Goal: Task Accomplishment & Management: Manage account settings

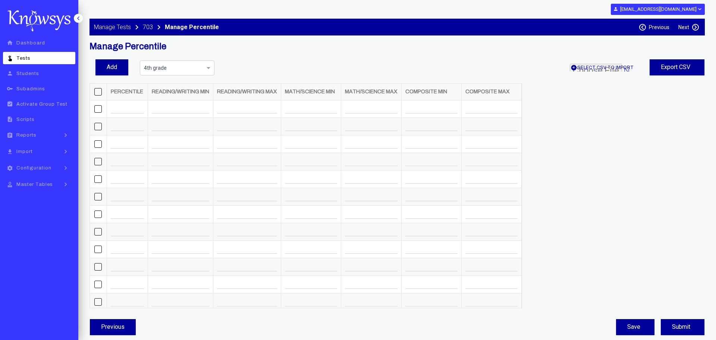
click at [44, 61] on link "touch_app Tests" at bounding box center [39, 58] width 72 height 12
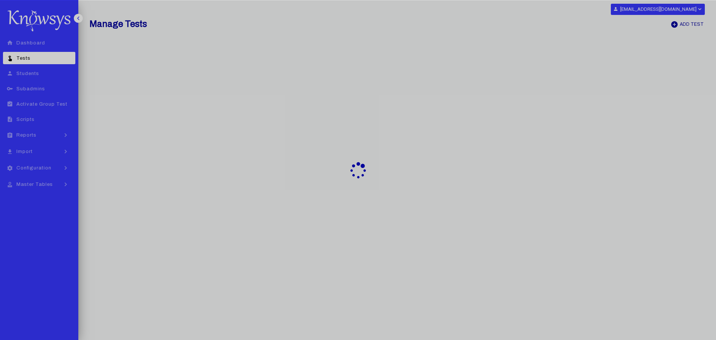
select select "**"
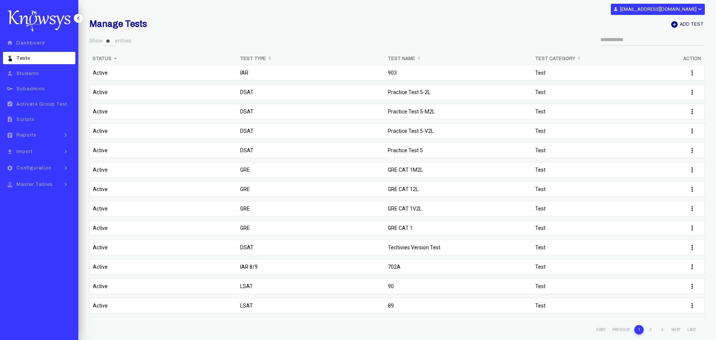
click at [426, 73] on td "903" at bounding box center [459, 74] width 148 height 19
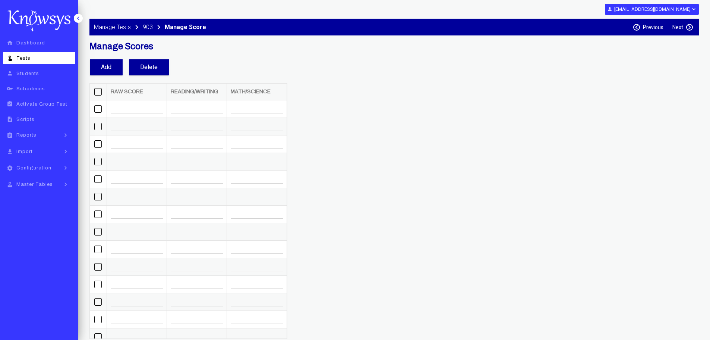
click at [674, 26] on label "Next" at bounding box center [678, 27] width 11 height 6
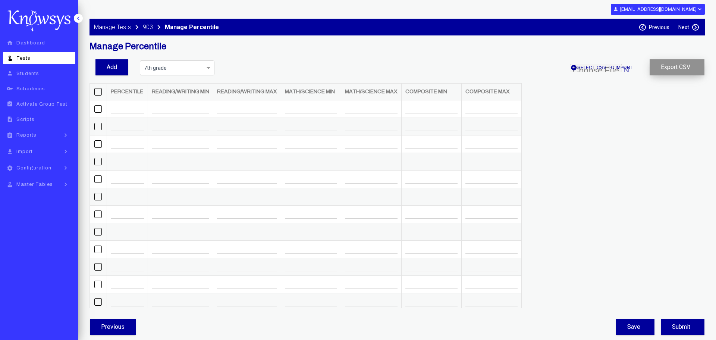
click at [686, 69] on button "Export CSV" at bounding box center [676, 67] width 55 height 16
click at [612, 67] on span "add_circle Select csv to Import" at bounding box center [602, 68] width 65 height 8
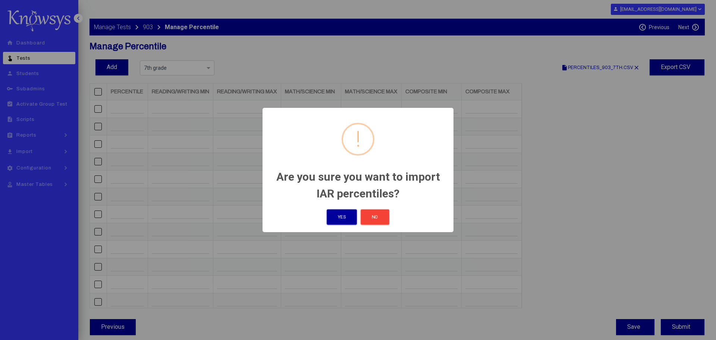
click at [347, 218] on button "Yes" at bounding box center [342, 216] width 30 height 15
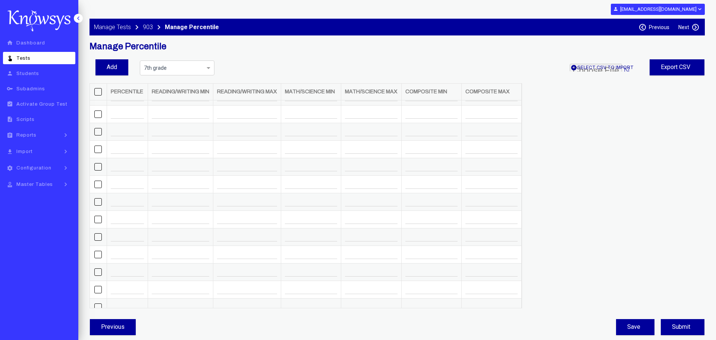
scroll to position [1545, 0]
click at [440, 294] on input "number" at bounding box center [431, 299] width 52 height 10
drag, startPoint x: 433, startPoint y: 279, endPoint x: 413, endPoint y: 279, distance: 20.1
click at [413, 279] on td "*" at bounding box center [431, 282] width 60 height 18
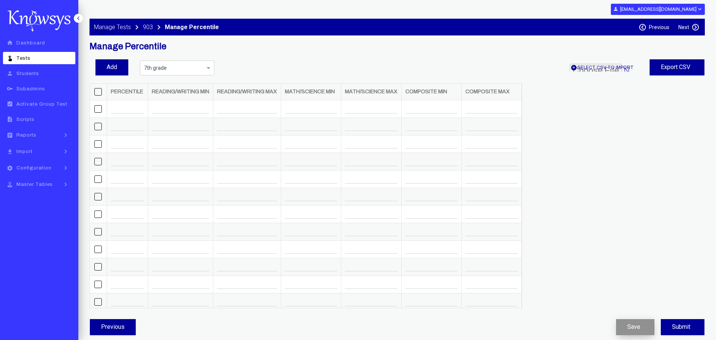
click at [632, 325] on button "Save" at bounding box center [635, 327] width 38 height 16
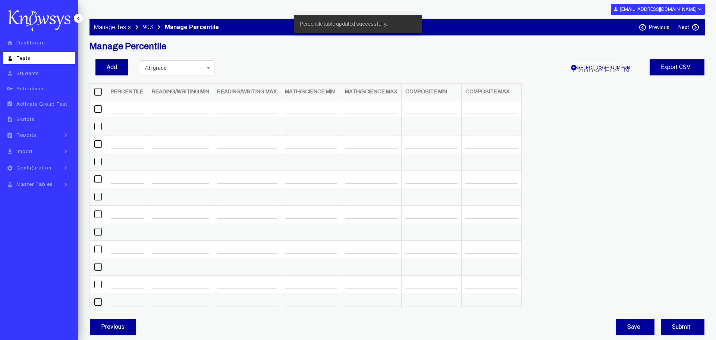
click at [208, 68] on span at bounding box center [209, 67] width 9 height 9
click at [180, 97] on div "8th grade" at bounding box center [177, 99] width 70 height 13
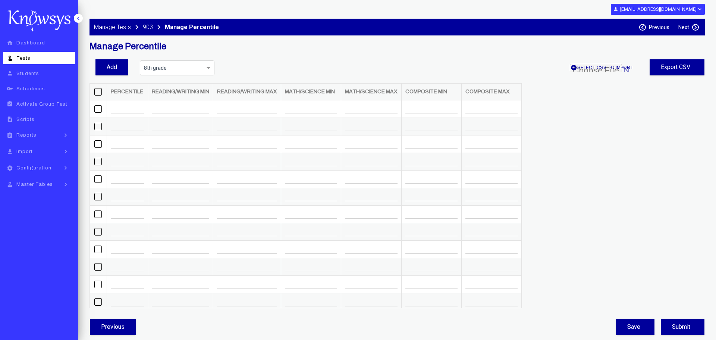
click at [600, 68] on span "add_circle Select csv to Import" at bounding box center [602, 68] width 65 height 8
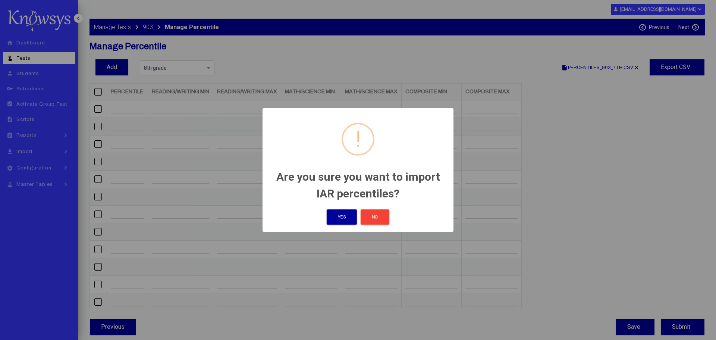
click at [343, 215] on button "Yes" at bounding box center [342, 216] width 30 height 15
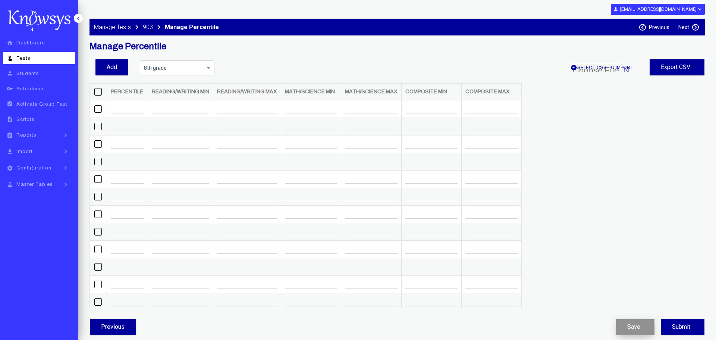
click at [632, 325] on button "Save" at bounding box center [635, 327] width 38 height 16
click at [210, 68] on span at bounding box center [209, 67] width 9 height 9
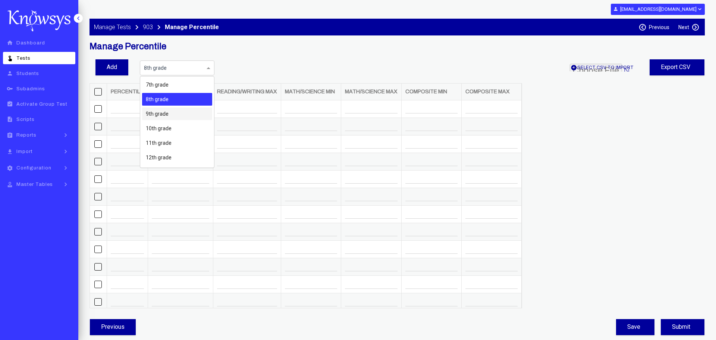
click at [173, 112] on div "9th grade" at bounding box center [177, 113] width 70 height 13
click at [613, 66] on span "add_circle Select csv to Import" at bounding box center [602, 68] width 65 height 8
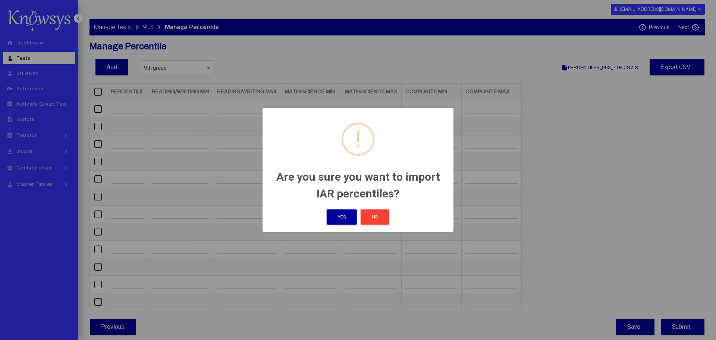
click at [345, 218] on button "Yes" at bounding box center [342, 216] width 30 height 15
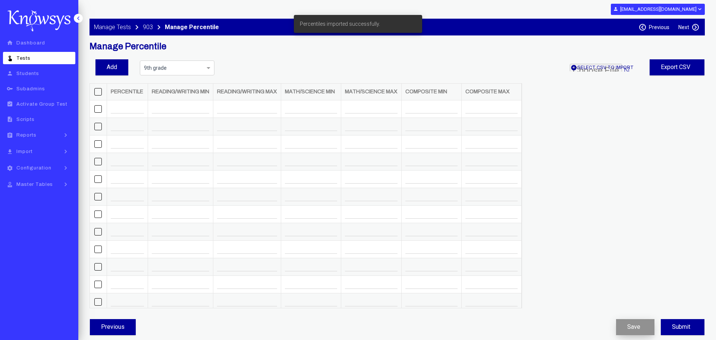
click at [639, 322] on button "Save" at bounding box center [635, 327] width 38 height 16
click at [209, 69] on span at bounding box center [209, 67] width 9 height 9
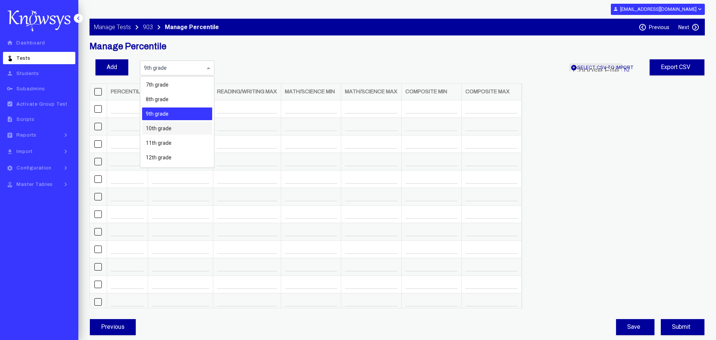
click at [178, 124] on div "10th grade" at bounding box center [177, 128] width 70 height 13
click at [623, 67] on span "add_circle Select csv to Import" at bounding box center [602, 68] width 65 height 8
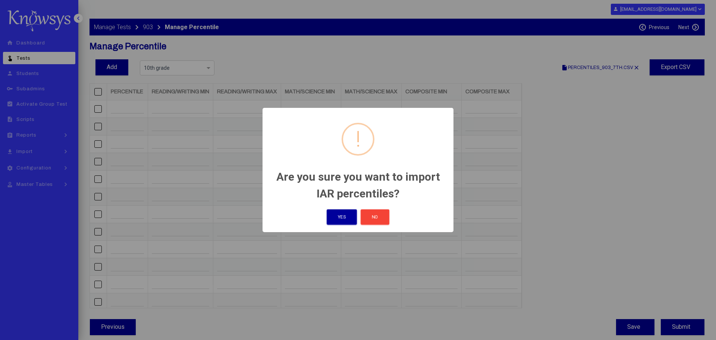
click at [353, 215] on button "Yes" at bounding box center [342, 216] width 30 height 15
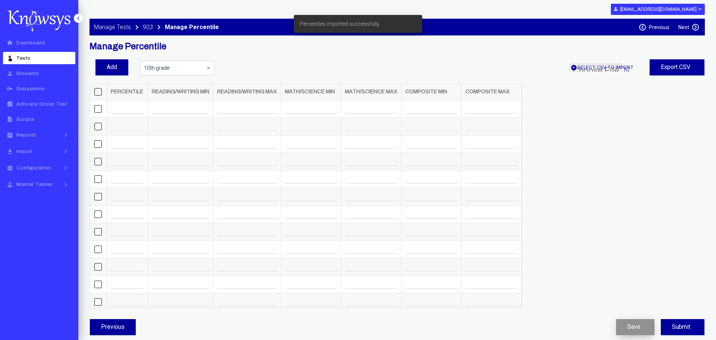
click at [630, 327] on button "Save" at bounding box center [635, 327] width 38 height 16
click at [208, 67] on span at bounding box center [209, 67] width 9 height 9
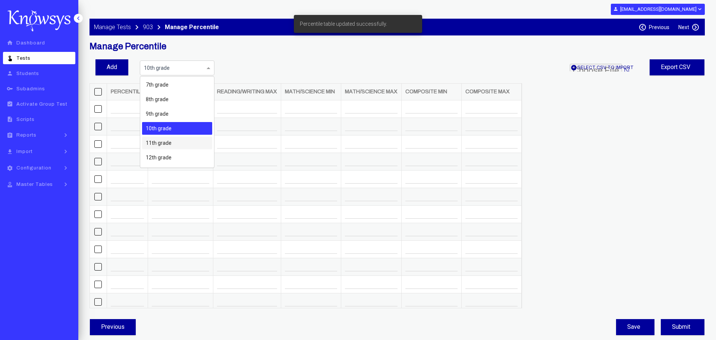
click at [168, 141] on span "11th grade" at bounding box center [159, 143] width 26 height 6
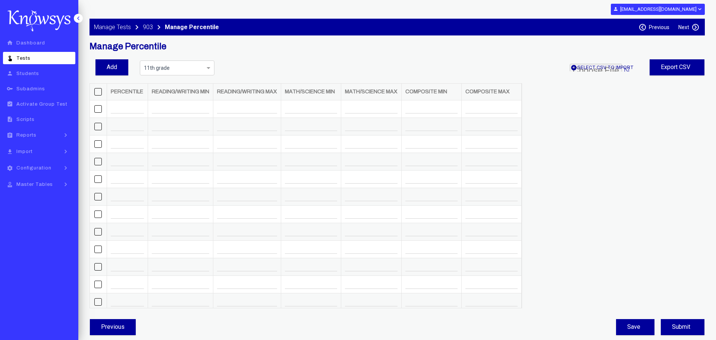
click at [605, 67] on span "add_circle Select csv to Import" at bounding box center [602, 68] width 65 height 8
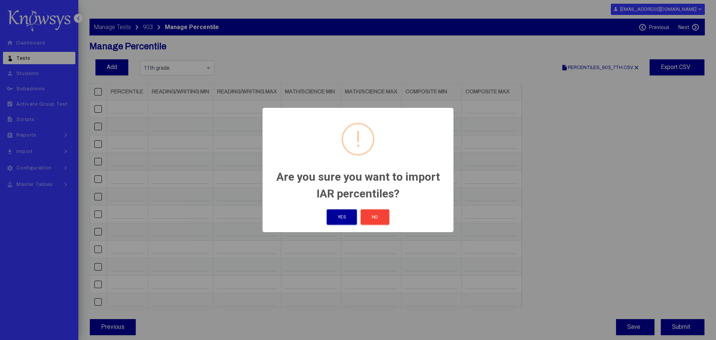
click at [340, 213] on button "Yes" at bounding box center [342, 216] width 30 height 15
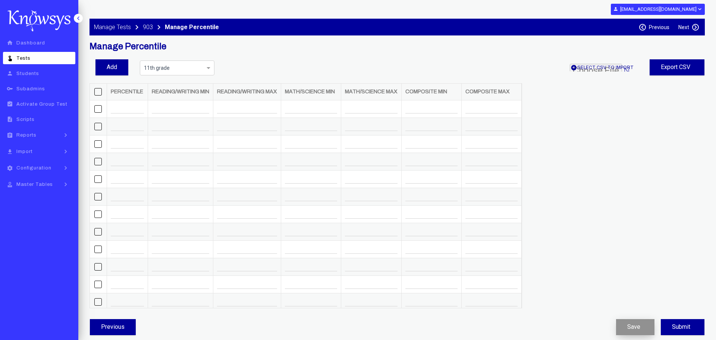
click at [629, 330] on button "Save" at bounding box center [635, 327] width 38 height 16
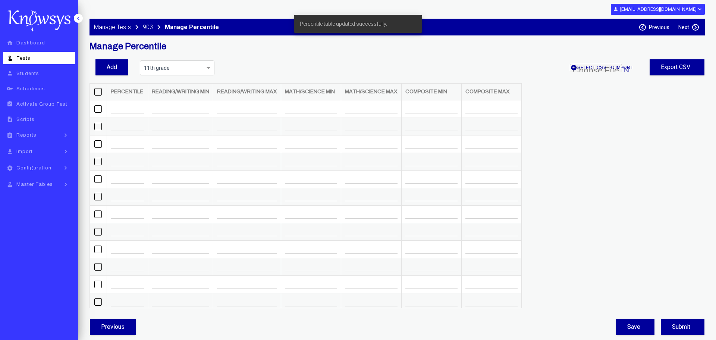
click at [209, 67] on span at bounding box center [209, 67] width 9 height 9
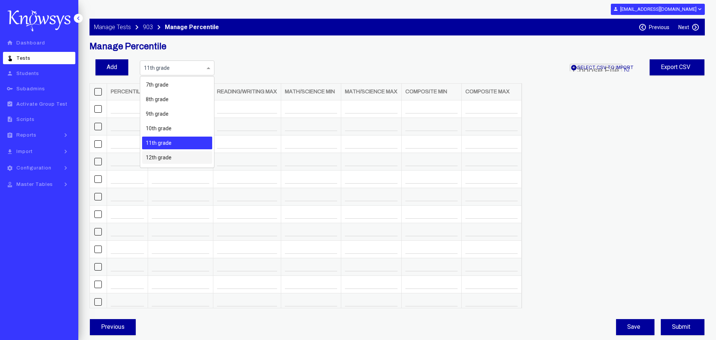
click at [168, 155] on span "12th grade" at bounding box center [159, 157] width 26 height 6
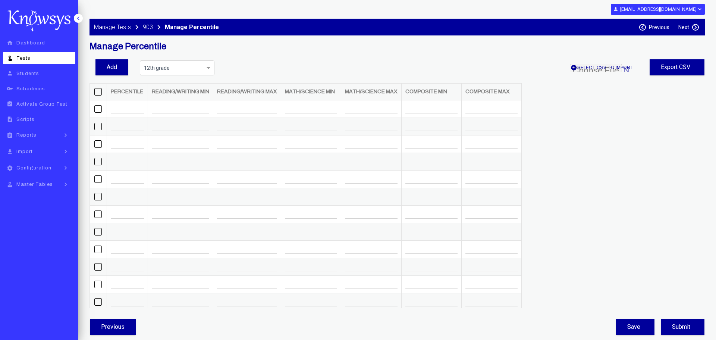
click at [620, 68] on span "add_circle Select csv to Import" at bounding box center [602, 68] width 65 height 8
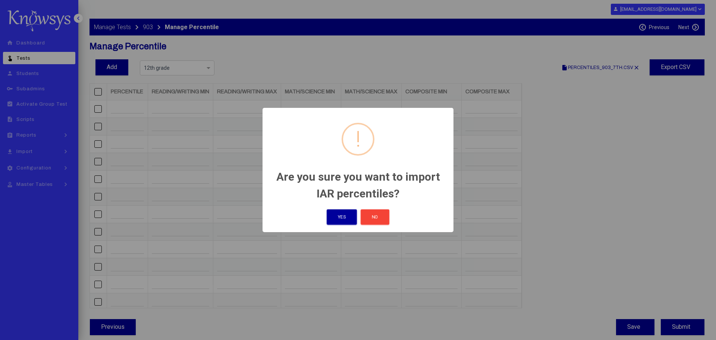
click at [333, 218] on button "Yes" at bounding box center [342, 216] width 30 height 15
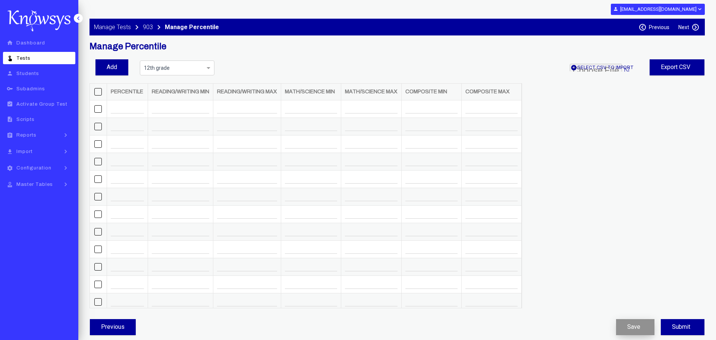
click at [633, 325] on button "Save" at bounding box center [635, 327] width 38 height 16
click at [31, 137] on span "Reports" at bounding box center [26, 134] width 20 height 5
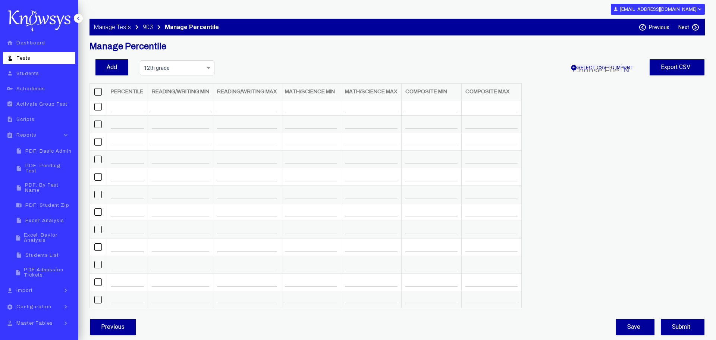
click at [53, 182] on span "PDF: By Test Name" at bounding box center [49, 187] width 48 height 10
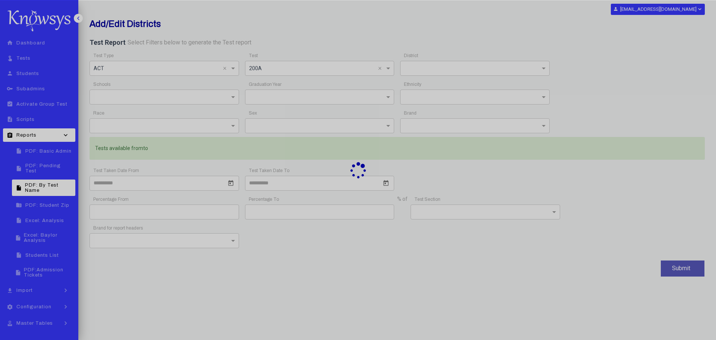
click at [233, 69] on div at bounding box center [358, 170] width 716 height 340
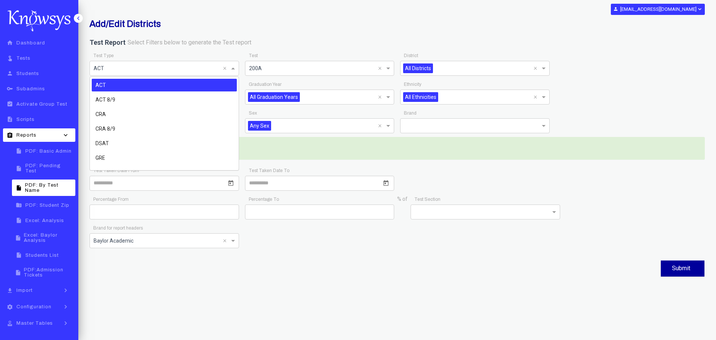
click at [232, 69] on span at bounding box center [233, 68] width 9 height 9
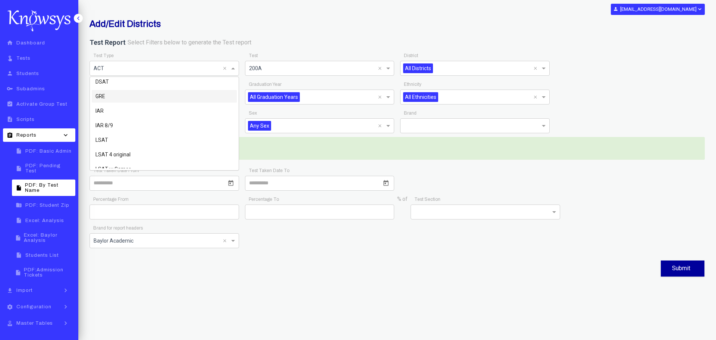
scroll to position [75, 0]
click at [120, 96] on div "IAR" at bounding box center [164, 97] width 145 height 13
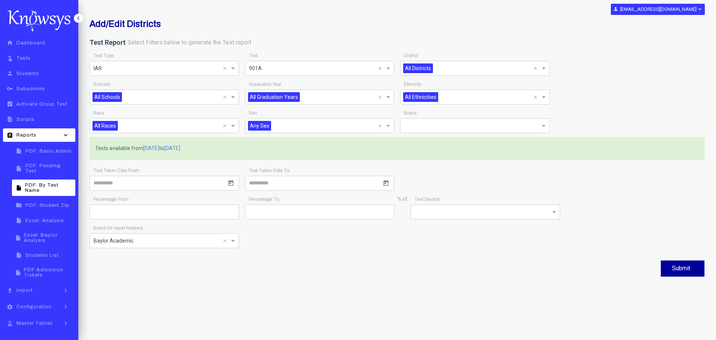
click at [388, 70] on span at bounding box center [388, 68] width 9 height 9
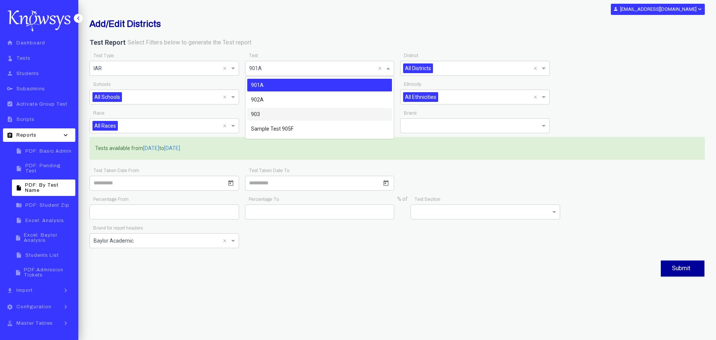
click at [267, 114] on div "903" at bounding box center [319, 114] width 145 height 13
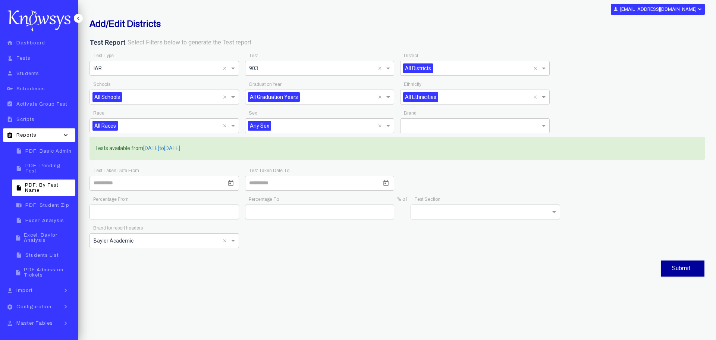
click at [234, 240] on span at bounding box center [233, 240] width 9 height 9
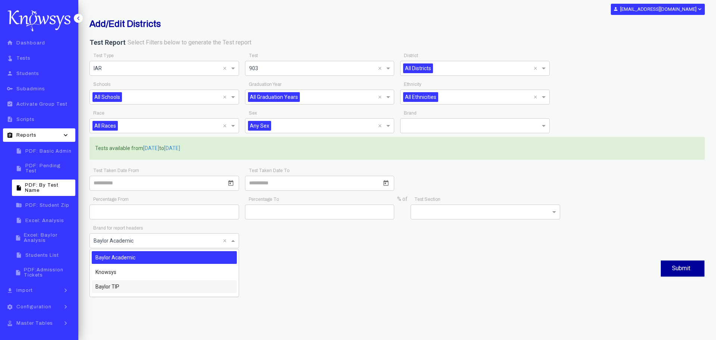
click at [131, 283] on div "Baylor TIP" at bounding box center [164, 286] width 145 height 13
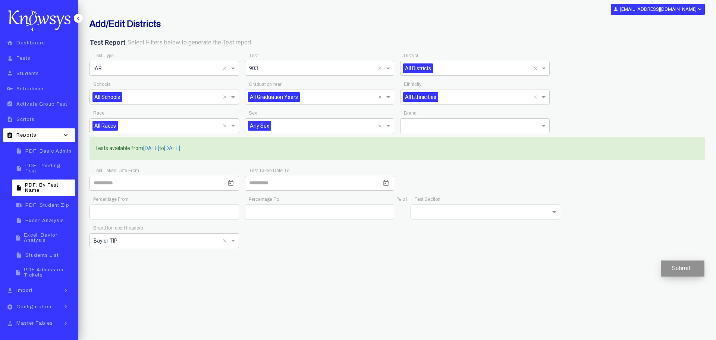
click at [675, 268] on button "Submit" at bounding box center [683, 268] width 44 height 16
click at [43, 305] on div "settings Configuration" at bounding box center [28, 306] width 46 height 6
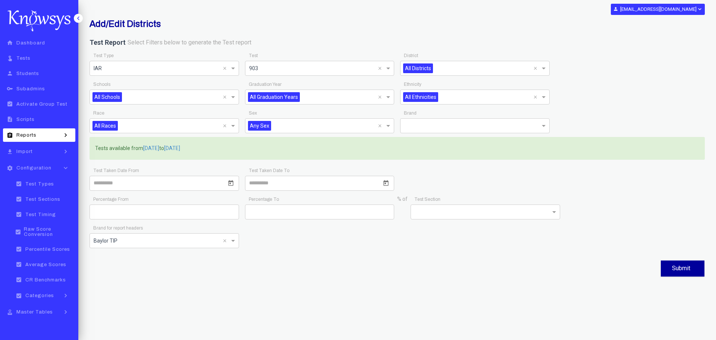
click at [41, 199] on span "Test Sections" at bounding box center [42, 198] width 35 height 5
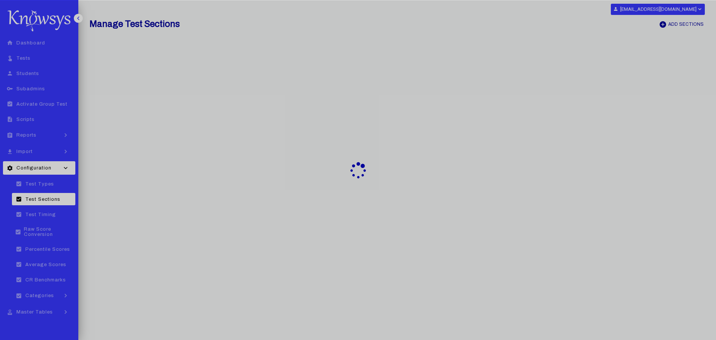
select select "**"
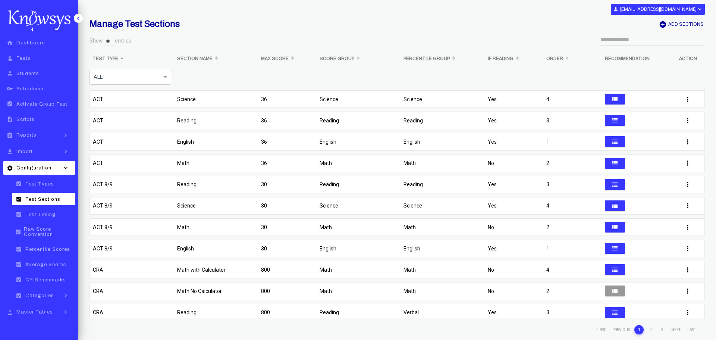
click at [168, 79] on span at bounding box center [165, 77] width 9 height 9
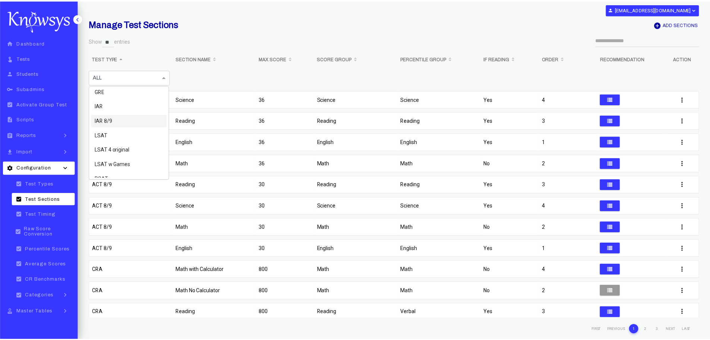
scroll to position [91, 0]
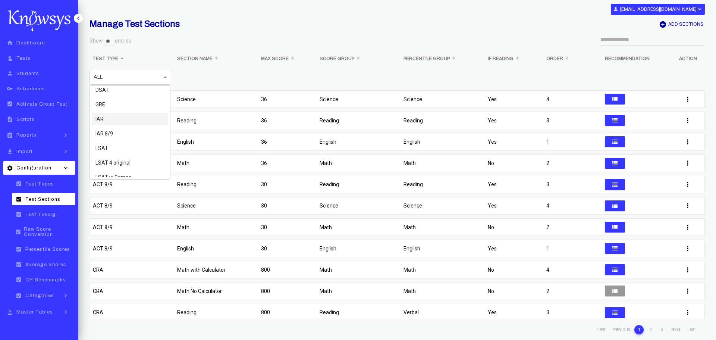
click at [102, 117] on span "IAR" at bounding box center [99, 119] width 8 height 6
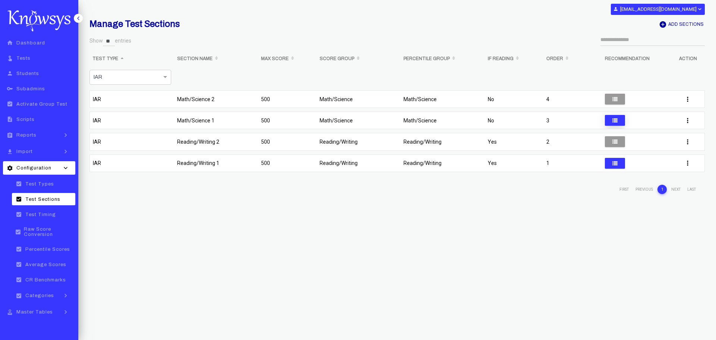
click at [617, 120] on icon at bounding box center [614, 120] width 5 height 5
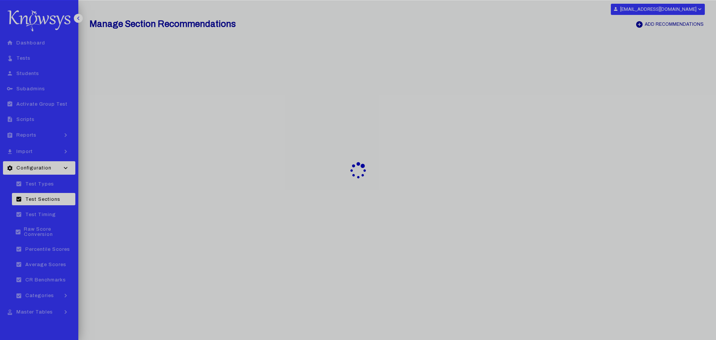
select select "**"
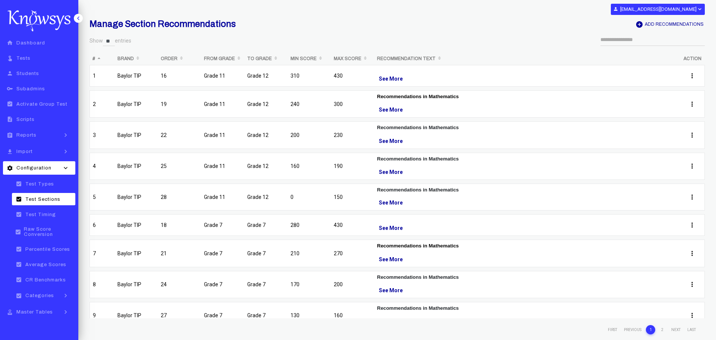
click at [182, 58] on th "Order" at bounding box center [179, 58] width 43 height 13
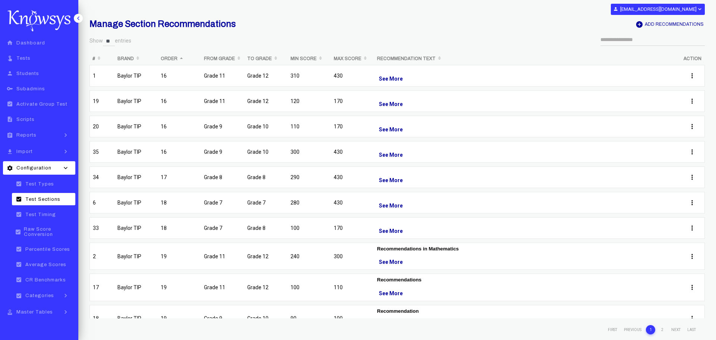
click at [176, 58] on b "Order" at bounding box center [169, 58] width 17 height 5
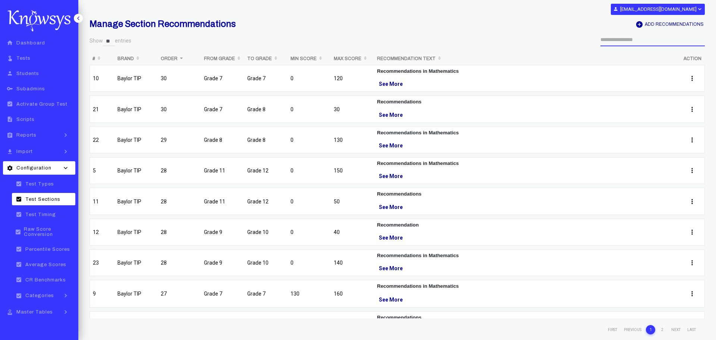
click at [627, 40] on input "search" at bounding box center [652, 39] width 104 height 13
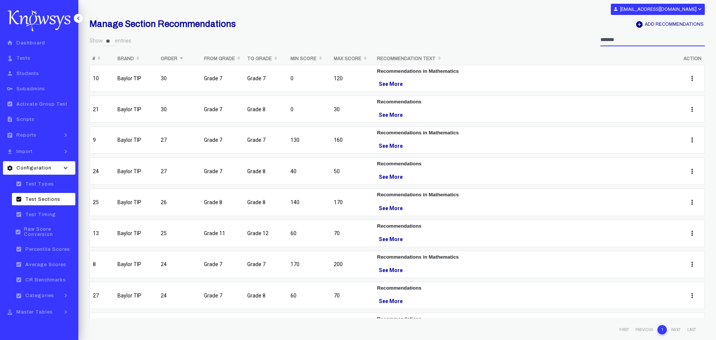
type input "*******"
click at [407, 130] on strong "Recommendations in Mathematics" at bounding box center [418, 133] width 82 height 6
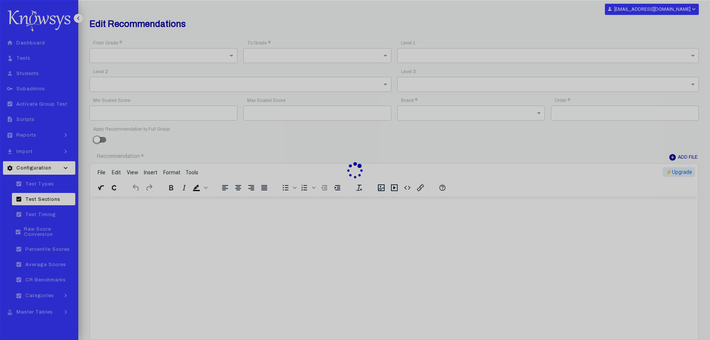
type input "***"
type input "**"
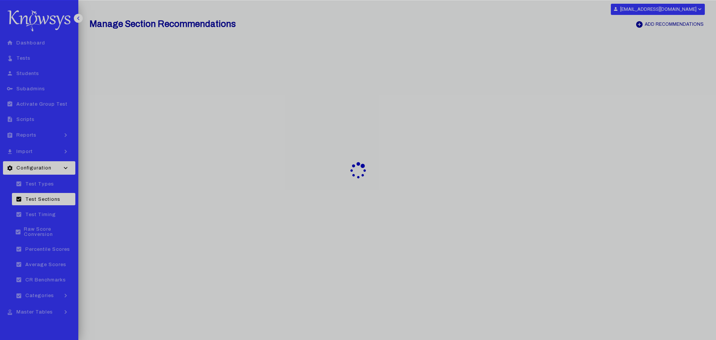
select select "**"
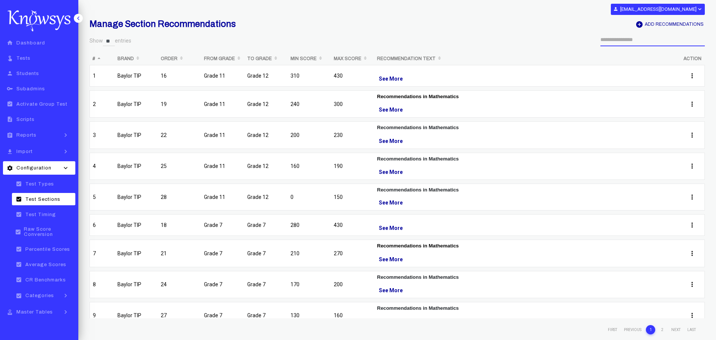
click at [629, 43] on input "search" at bounding box center [652, 39] width 104 height 13
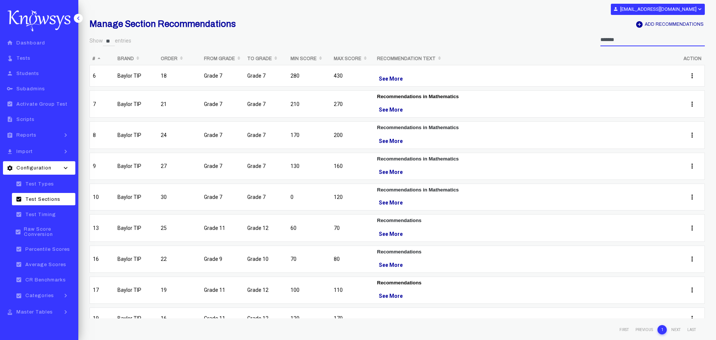
type input "*******"
click at [389, 218] on strong "Recommendations" at bounding box center [399, 220] width 44 height 6
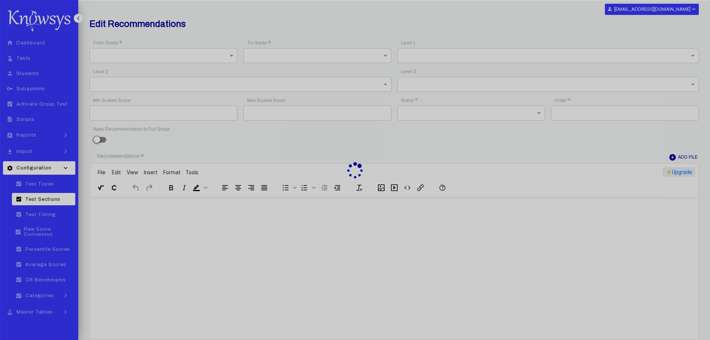
type input "**"
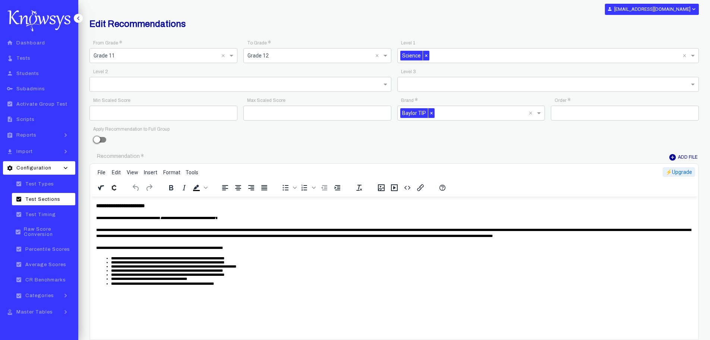
click at [76, 19] on icon "keyboard_arrow_left" at bounding box center [78, 18] width 7 height 7
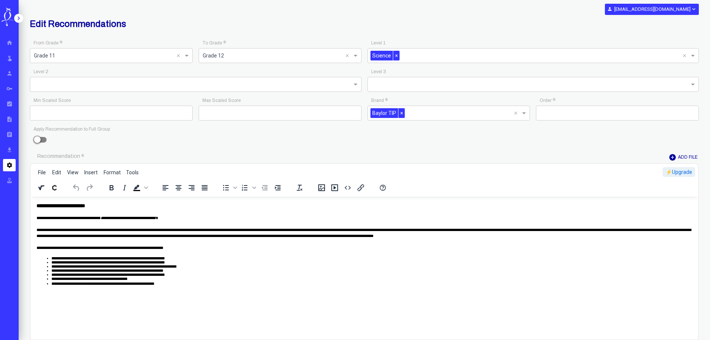
click at [18, 18] on icon "keyboard_arrow_right" at bounding box center [18, 18] width 7 height 7
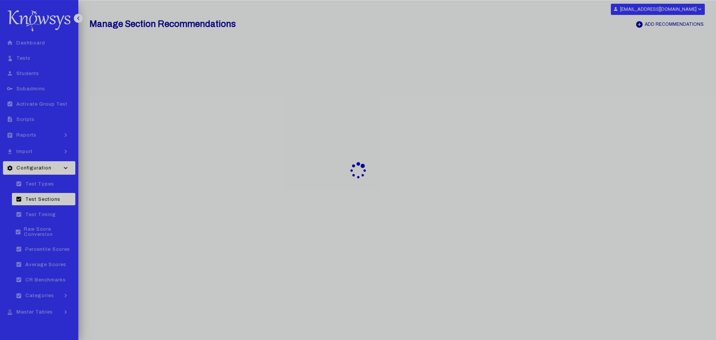
select select "**"
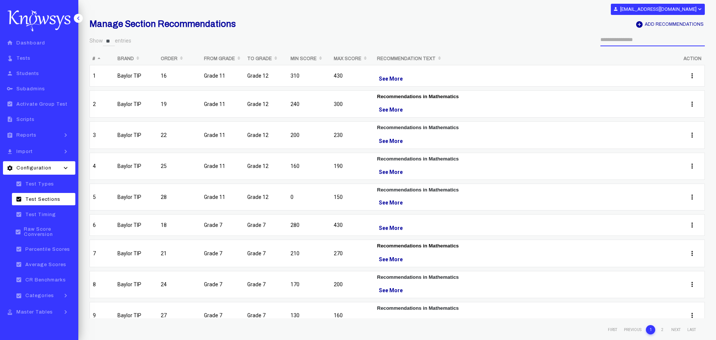
click at [618, 38] on input "search" at bounding box center [652, 39] width 104 height 13
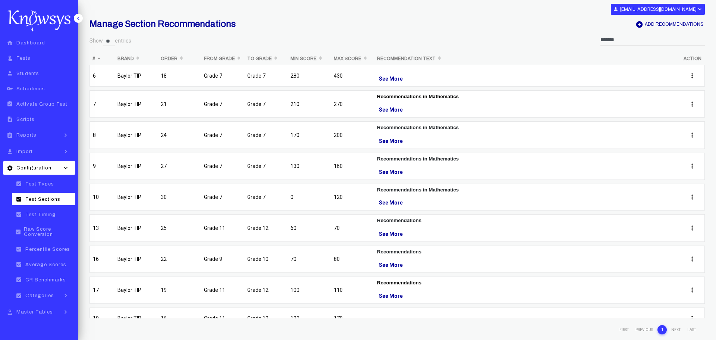
click at [167, 56] on th "Order" at bounding box center [179, 58] width 43 height 13
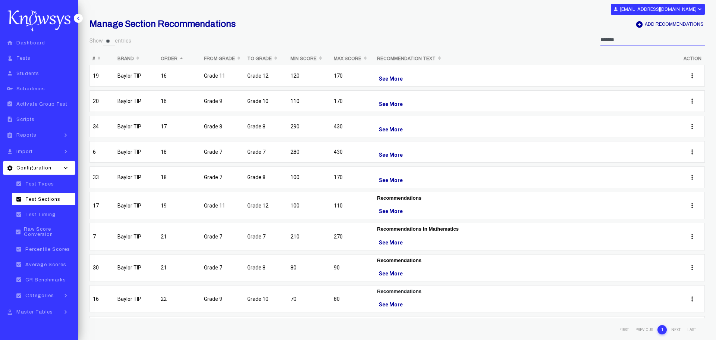
drag, startPoint x: 625, startPoint y: 40, endPoint x: 546, endPoint y: 40, distance: 78.3
click at [546, 40] on div "*******" at bounding box center [551, 39] width 308 height 13
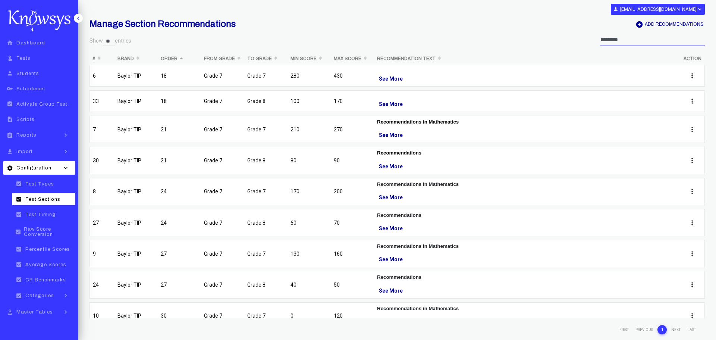
type input "*********"
click at [269, 59] on b "To Grade" at bounding box center [259, 58] width 25 height 5
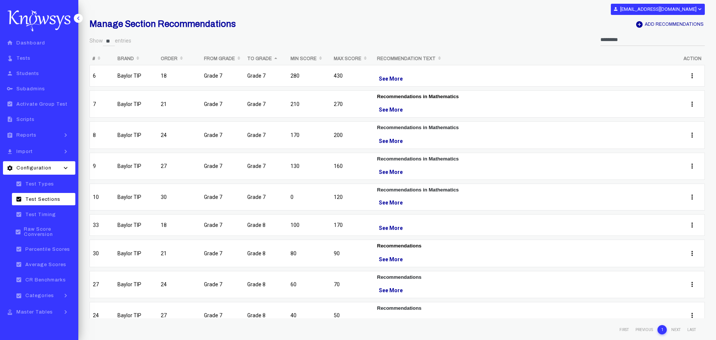
click at [400, 75] on div "See More" at bounding box center [527, 78] width 300 height 9
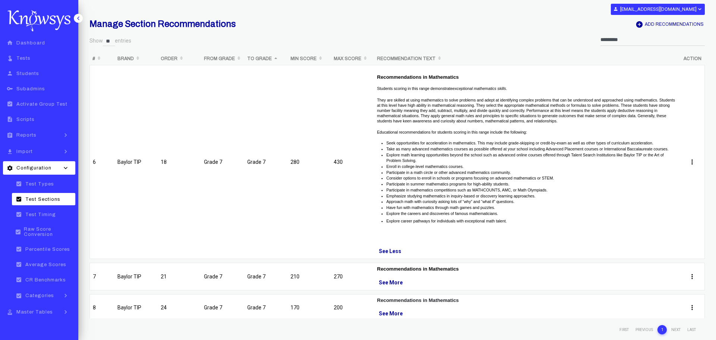
click at [393, 251] on div "See Less" at bounding box center [527, 250] width 300 height 9
